Goal: Information Seeking & Learning: Learn about a topic

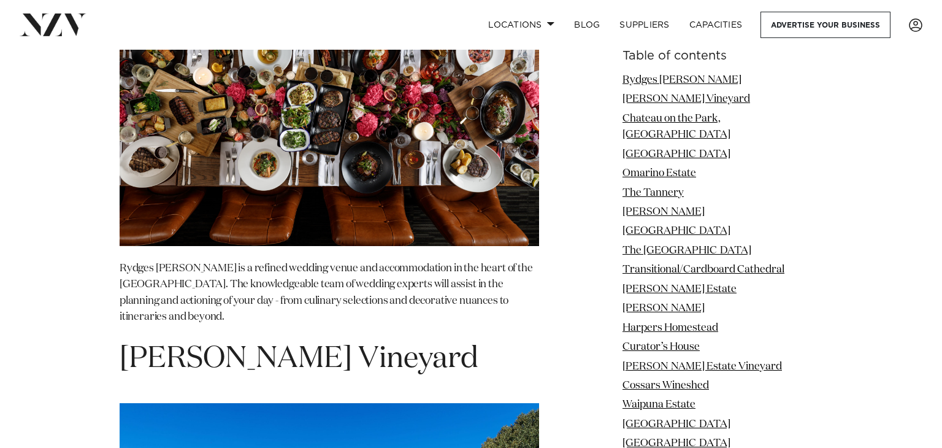
click at [686, 245] on link "The [GEOGRAPHIC_DATA]" at bounding box center [687, 250] width 129 height 10
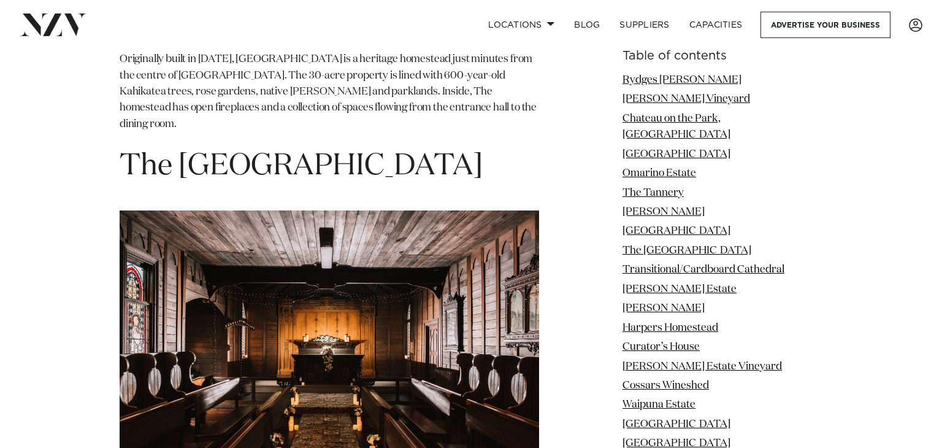
scroll to position [5192, 0]
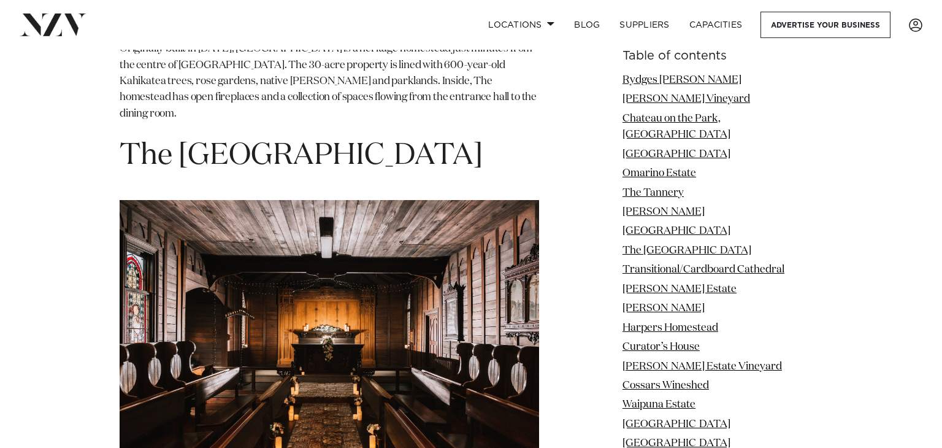
click at [424, 311] on img at bounding box center [330, 340] width 420 height 280
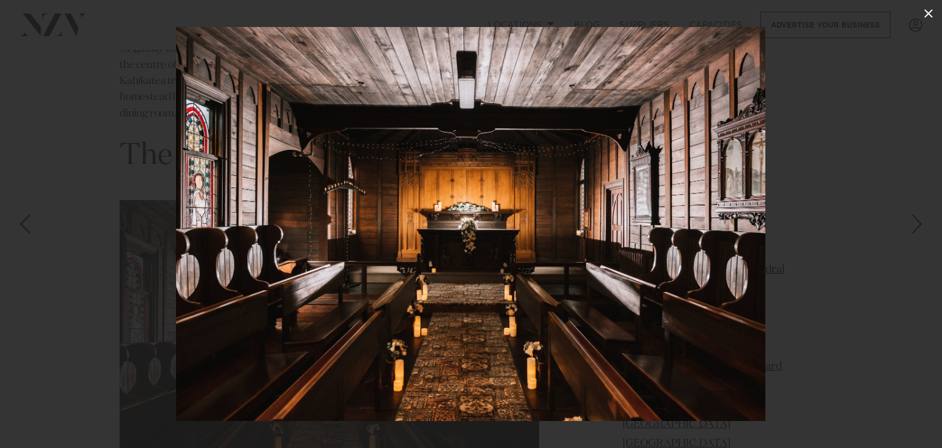
click at [929, 12] on icon at bounding box center [928, 13] width 9 height 9
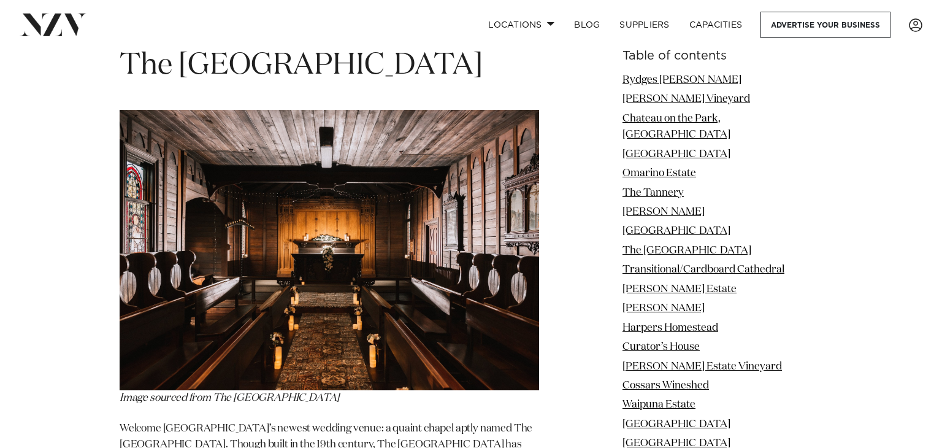
scroll to position [5356, 0]
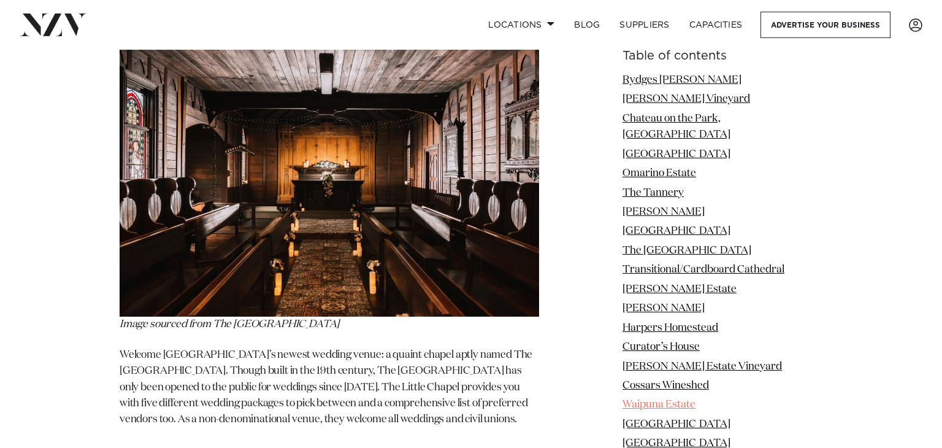
click at [696, 399] on link "Waipuna Estate" at bounding box center [659, 404] width 73 height 10
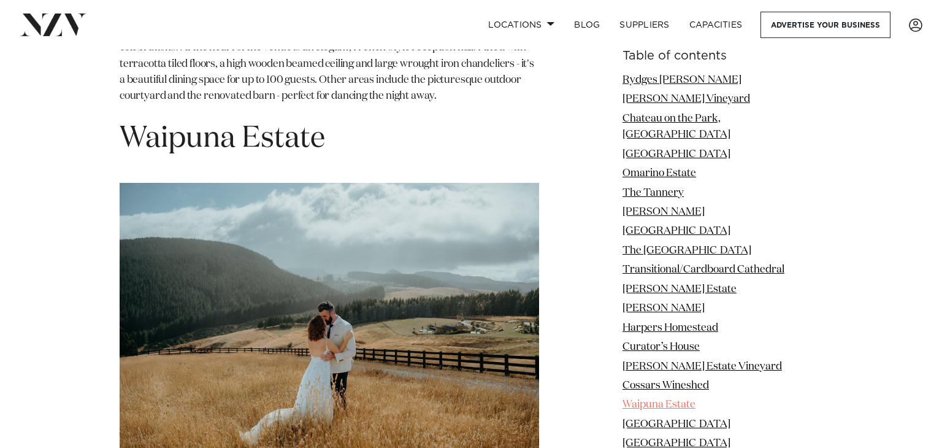
scroll to position [9095, 0]
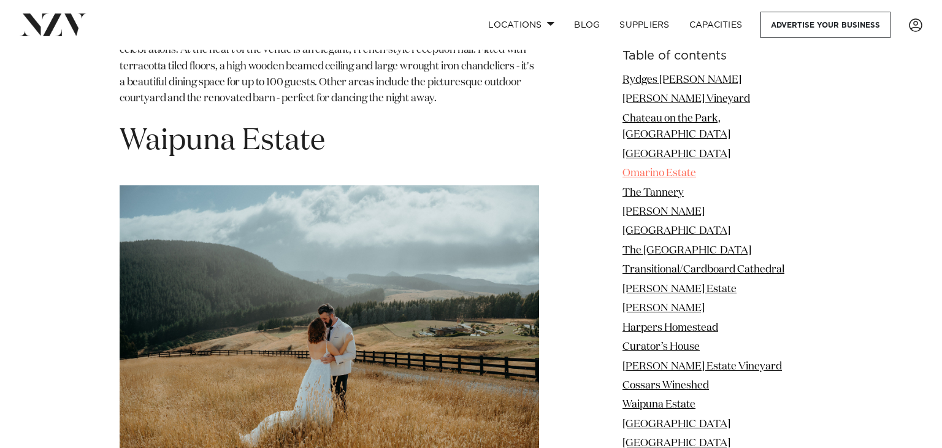
click at [693, 168] on link "Omarino Estate" at bounding box center [660, 173] width 74 height 10
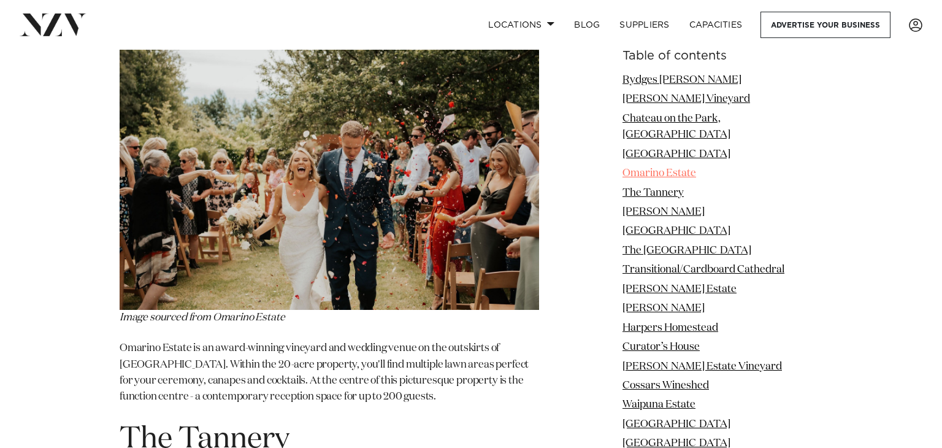
scroll to position [3491, 0]
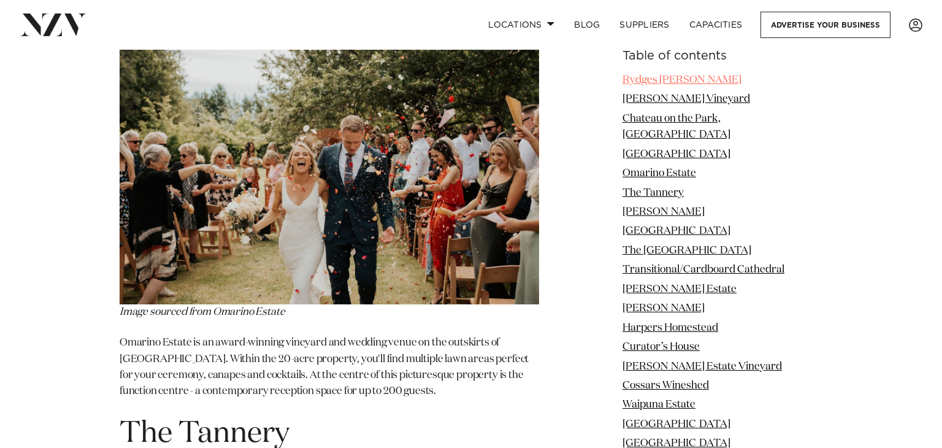
click at [678, 82] on link "Rydges [PERSON_NAME]" at bounding box center [682, 80] width 119 height 10
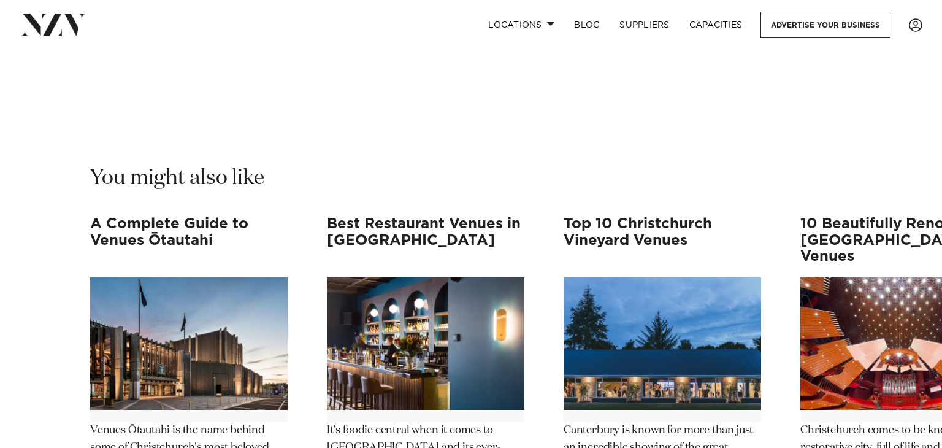
scroll to position [11520, 0]
